Goal: Entertainment & Leisure: Consume media (video, audio)

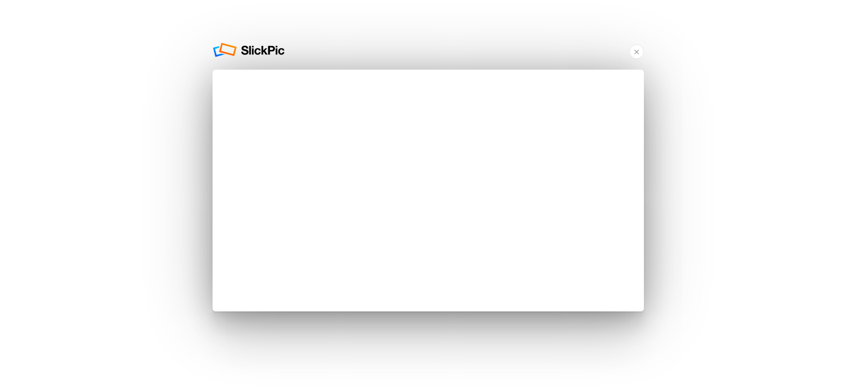
click at [679, 268] on div "Sí, ¡realmente construiremos su sitio web de portafolio GRATIS! ... Pero solo p…" at bounding box center [428, 193] width 856 height 386
click at [635, 54] on font "×" at bounding box center [636, 51] width 6 height 15
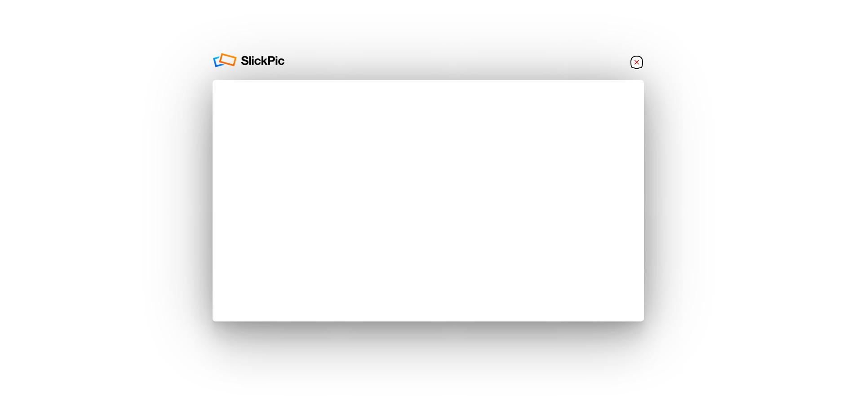
click at [638, 63] on font "×" at bounding box center [636, 62] width 6 height 15
click at [636, 63] on font "×" at bounding box center [636, 62] width 6 height 15
